Goal: Information Seeking & Learning: Learn about a topic

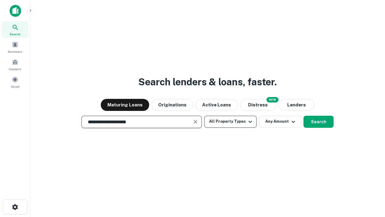
type input "**********"
click at [230, 121] on button "All Property Types" at bounding box center [230, 121] width 52 height 12
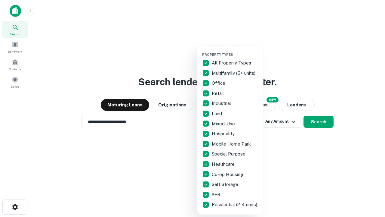
click at [235, 51] on button "button" at bounding box center [235, 51] width 66 height 0
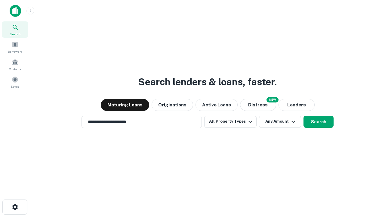
scroll to position [9, 0]
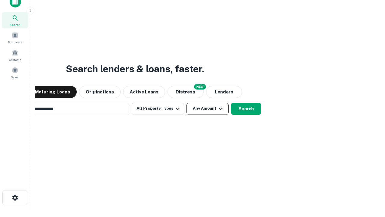
click at [186, 103] on button "Any Amount" at bounding box center [207, 109] width 42 height 12
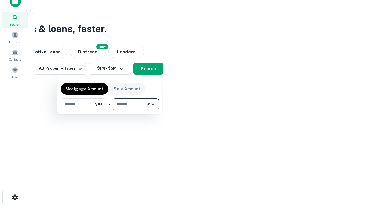
type input "*******"
click at [110, 110] on button "button" at bounding box center [110, 110] width 98 height 0
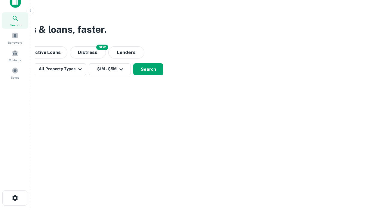
scroll to position [4, 111]
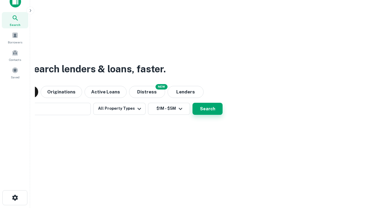
click at [192, 103] on button "Search" at bounding box center [207, 109] width 30 height 12
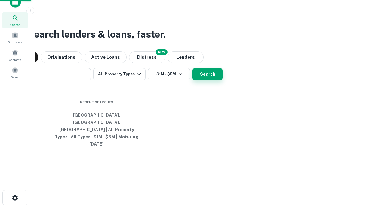
scroll to position [16, 170]
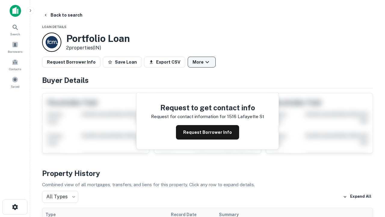
click at [201, 62] on button "More" at bounding box center [202, 62] width 28 height 11
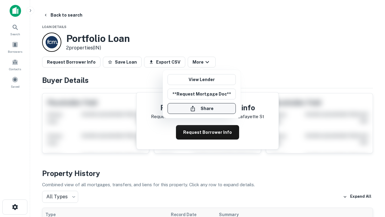
click at [201, 108] on button "Share" at bounding box center [201, 108] width 68 height 11
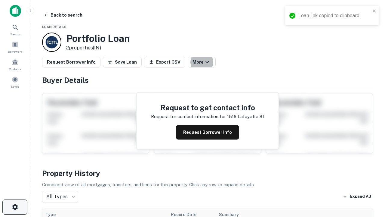
click at [15, 207] on icon "button" at bounding box center [14, 206] width 7 height 7
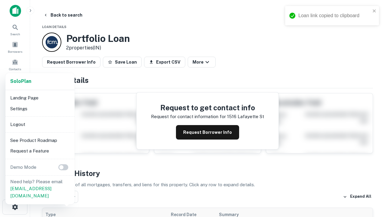
click at [40, 124] on li "Logout" at bounding box center [40, 124] width 64 height 11
